Goal: Information Seeking & Learning: Find specific fact

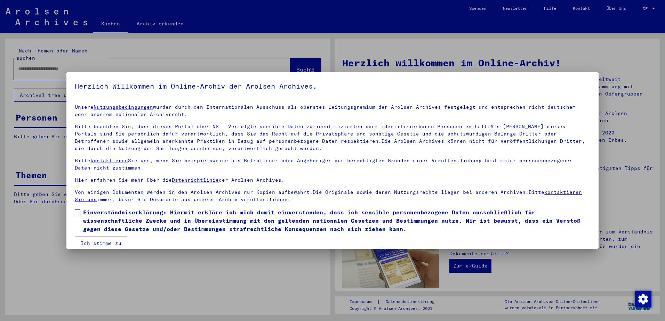
click at [78, 213] on span at bounding box center [78, 213] width 6 height 6
click at [100, 239] on button "Ich stimme zu" at bounding box center [101, 243] width 53 height 13
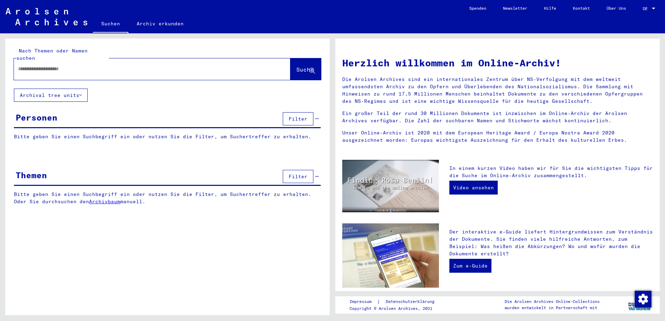
click at [44, 169] on div "Themen" at bounding box center [31, 175] width 31 height 13
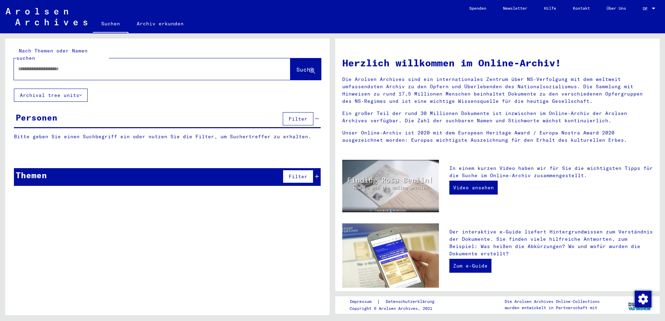
click at [31, 65] on div at bounding box center [142, 69] width 256 height 16
click at [32, 65] on input "text" at bounding box center [143, 68] width 251 height 7
type input "**********"
click at [299, 66] on span "Suche" at bounding box center [304, 69] width 17 height 7
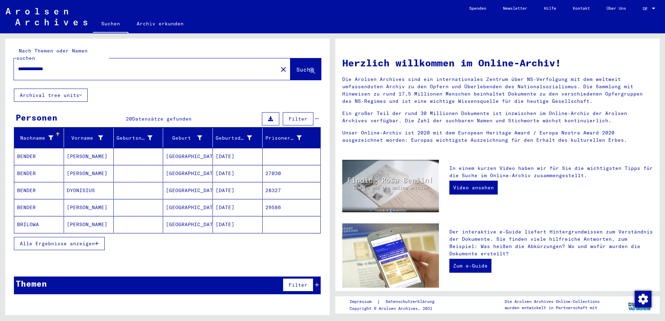
click at [109, 277] on div "Themen Filter" at bounding box center [167, 286] width 307 height 18
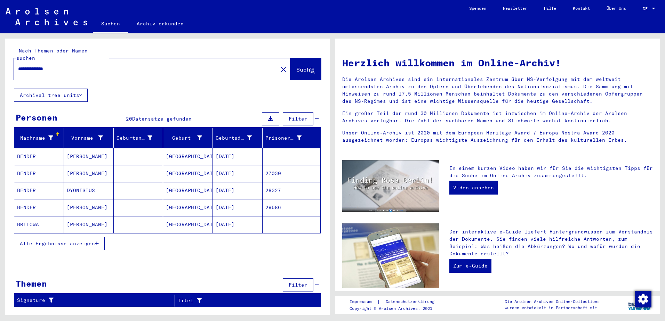
click at [73, 241] on span "Alle Ergebnisse anzeigen" at bounding box center [57, 244] width 75 height 6
